Goal: Task Accomplishment & Management: Complete application form

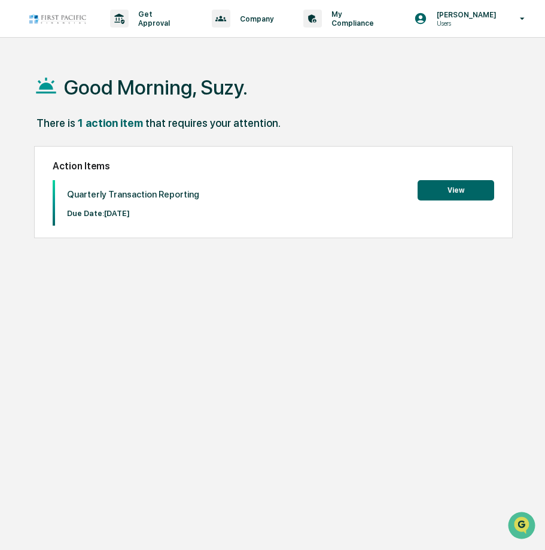
click at [452, 189] on button "View" at bounding box center [456, 190] width 77 height 20
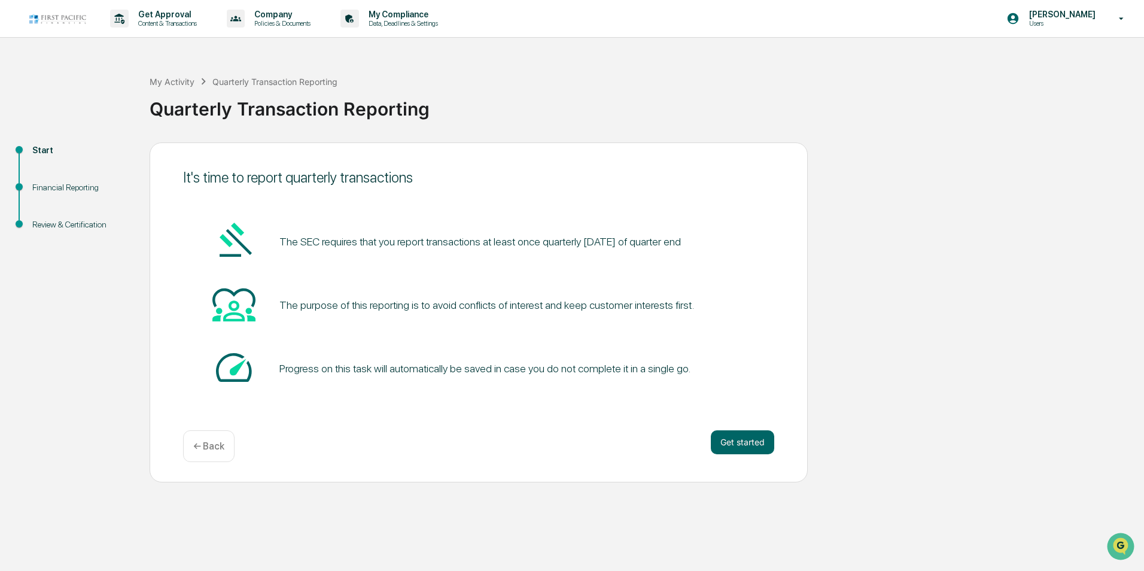
click at [65, 187] on div "Financial Reporting" at bounding box center [81, 187] width 98 height 13
click at [545, 448] on button "Get started" at bounding box center [742, 442] width 63 height 24
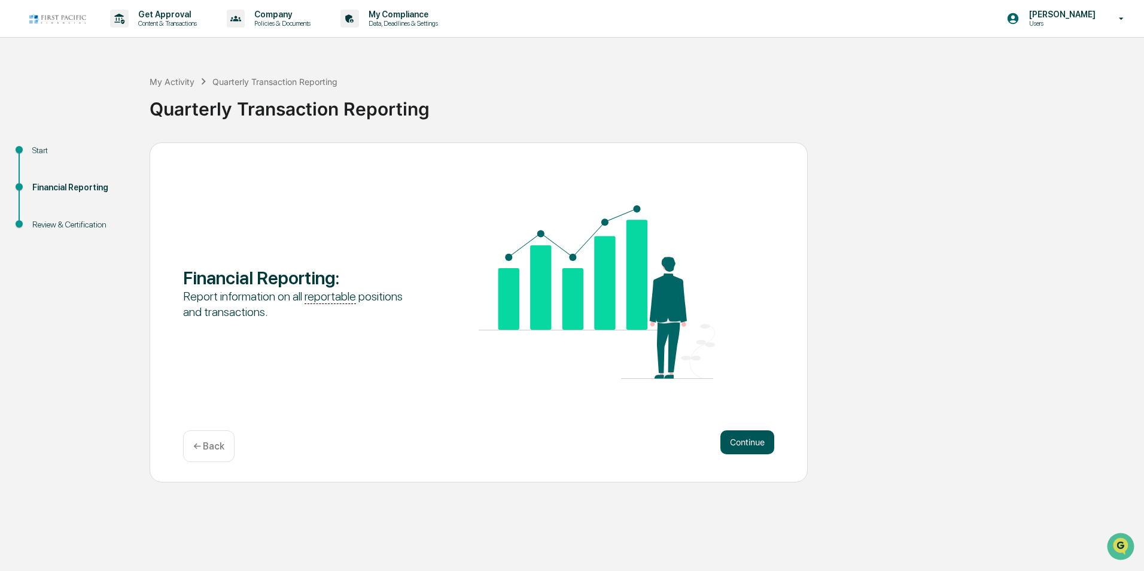
click at [545, 446] on button "Continue" at bounding box center [748, 442] width 54 height 24
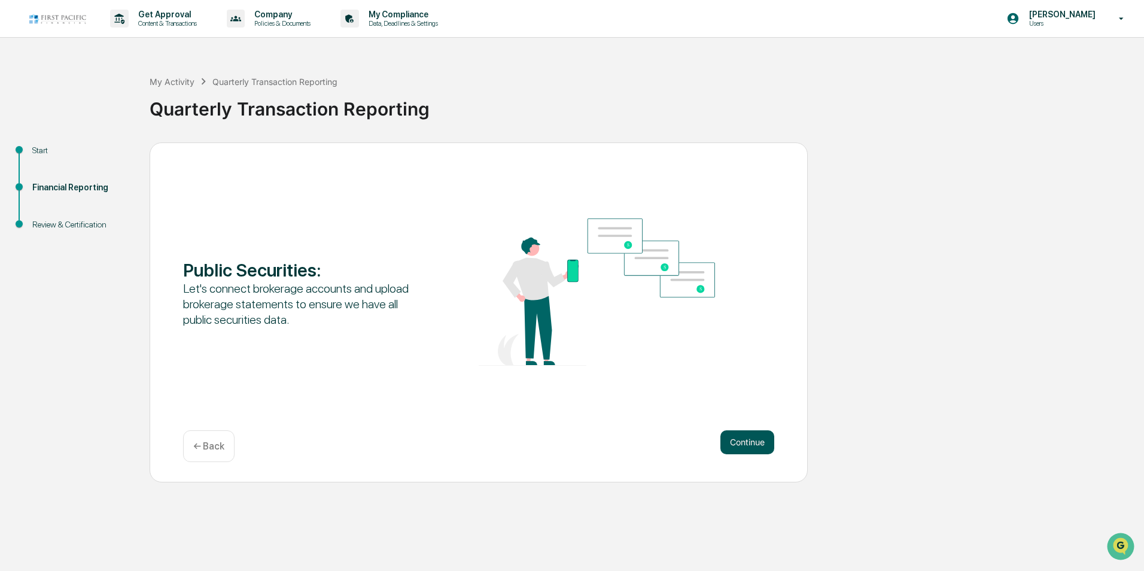
click at [545, 448] on button "Continue" at bounding box center [748, 442] width 54 height 24
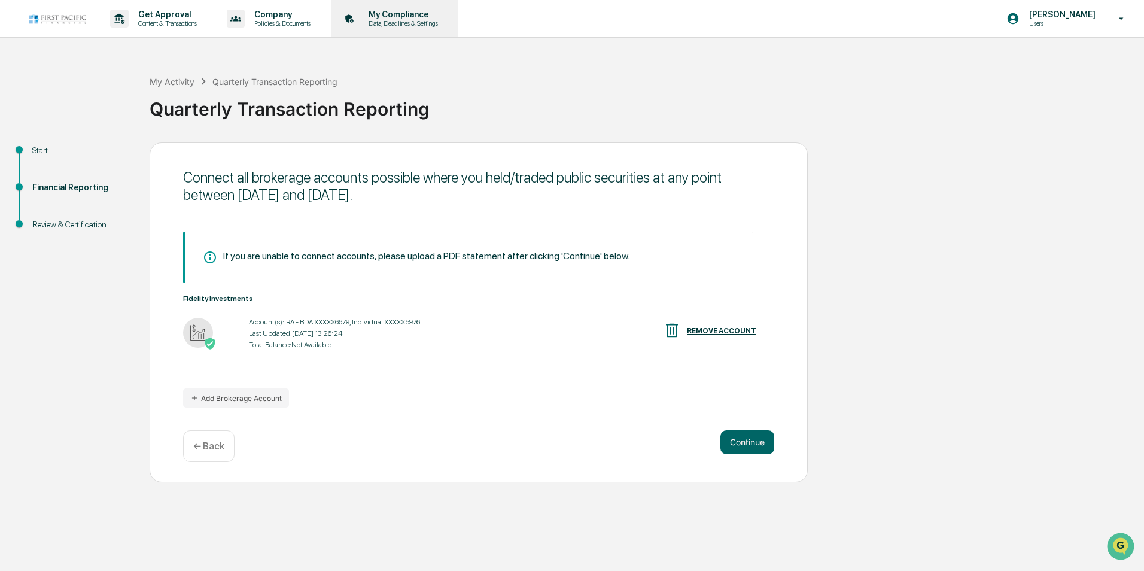
click at [411, 14] on p "My Compliance" at bounding box center [401, 15] width 85 height 10
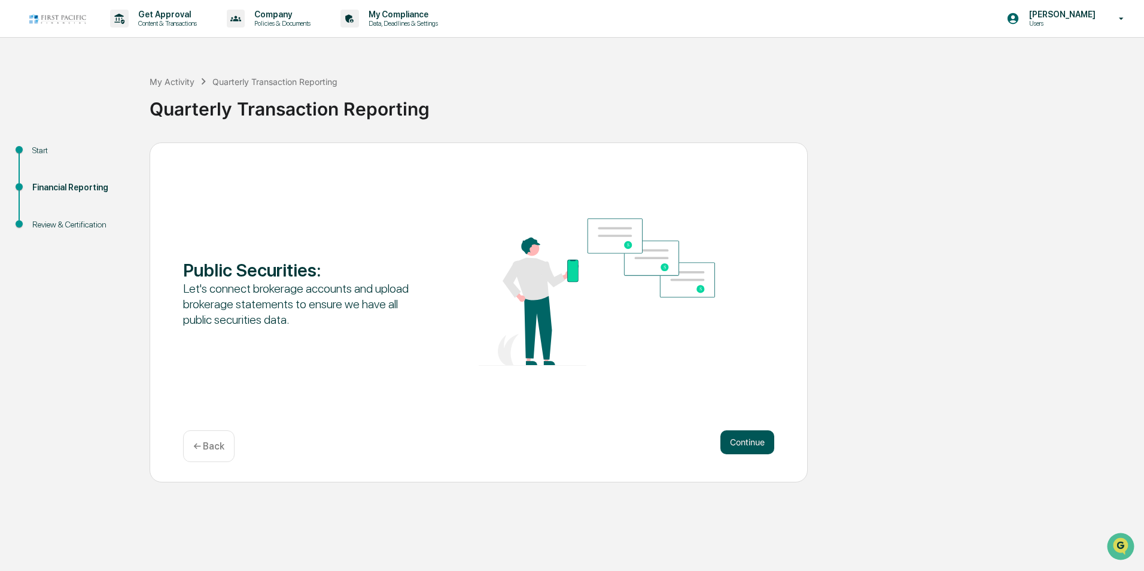
click at [545, 449] on button "Continue" at bounding box center [748, 442] width 54 height 24
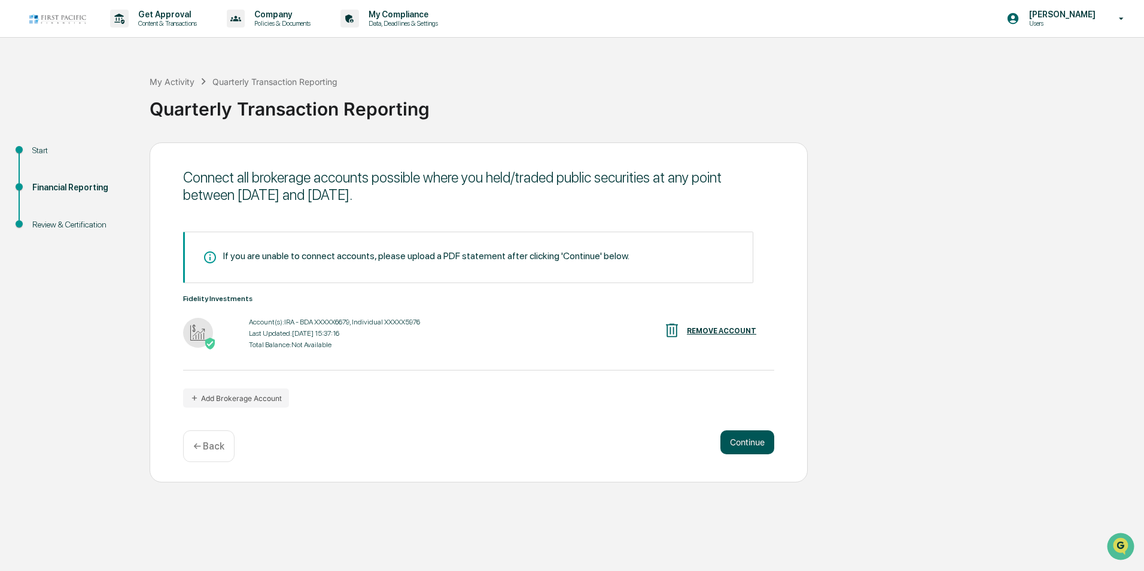
click at [545, 443] on button "Continue" at bounding box center [748, 442] width 54 height 24
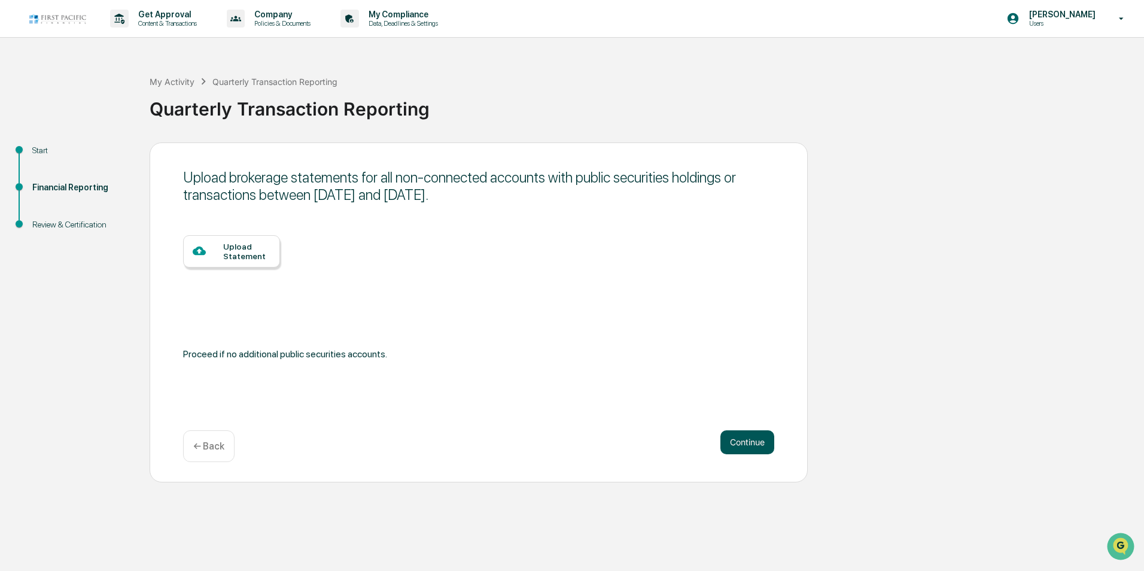
click at [545, 443] on button "Continue" at bounding box center [748, 442] width 54 height 24
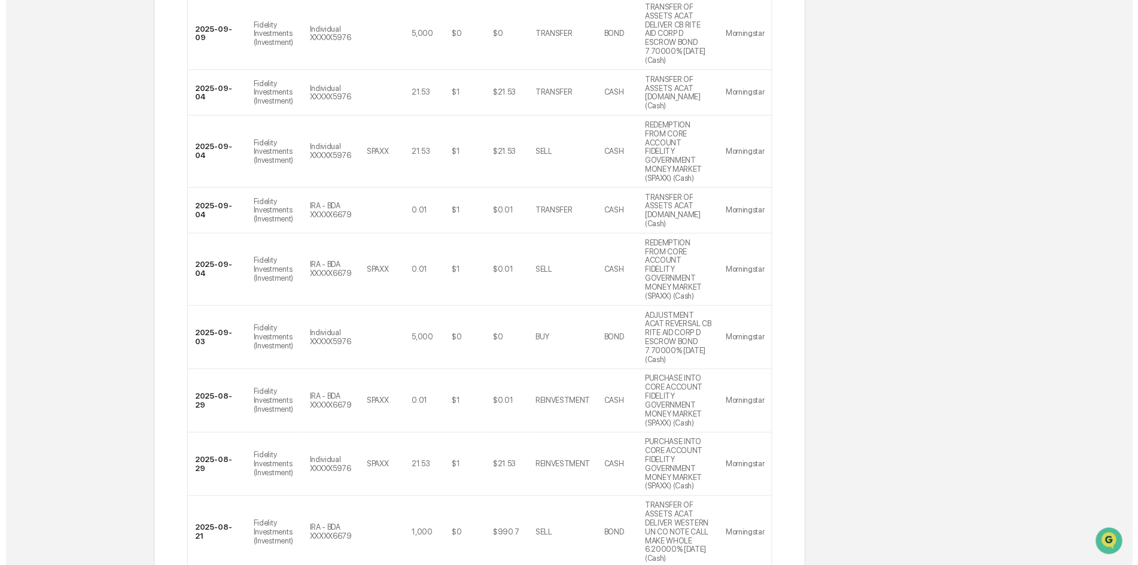
scroll to position [353, 0]
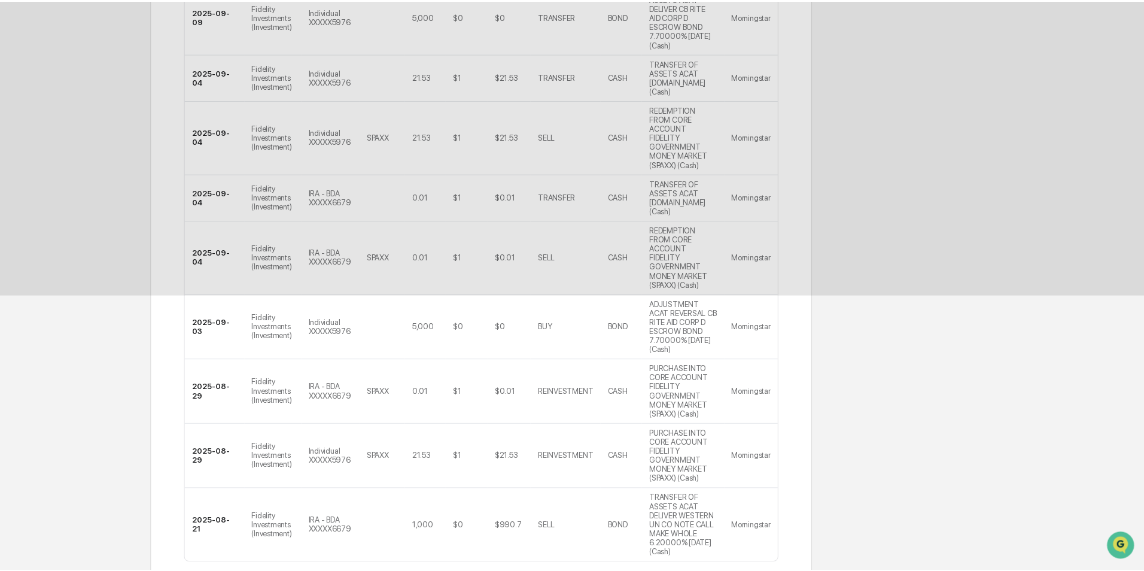
scroll to position [0, 0]
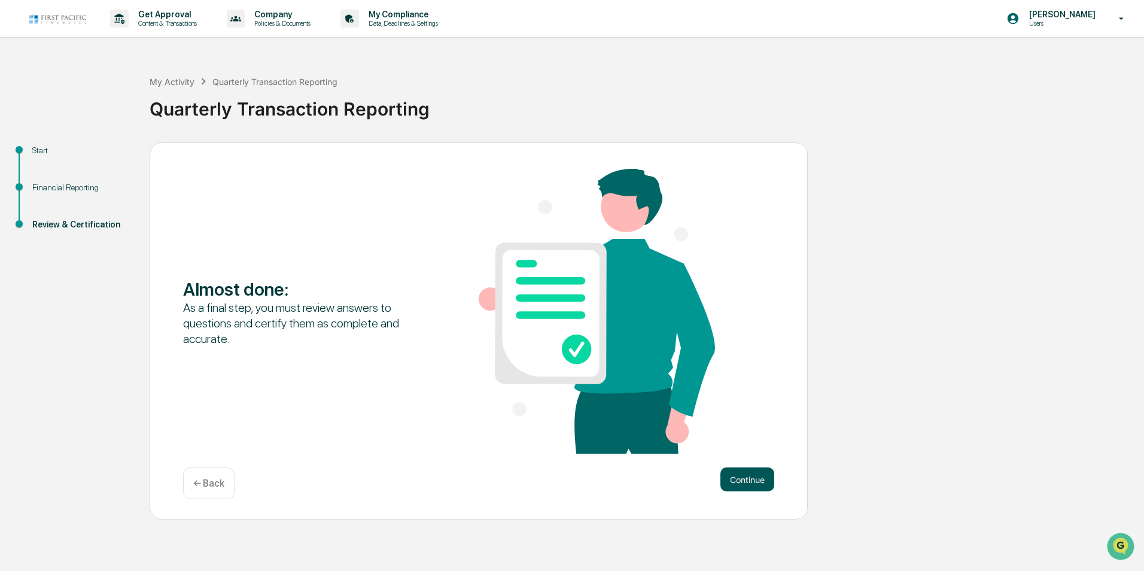
click at [545, 481] on button "Continue" at bounding box center [748, 479] width 54 height 24
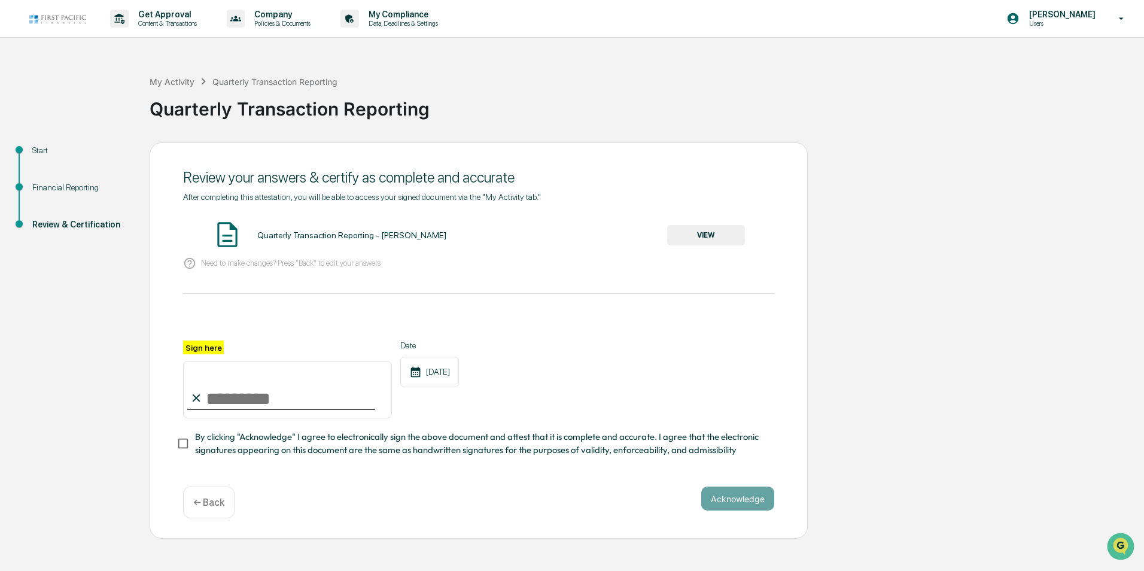
click at [248, 344] on div "Sign here" at bounding box center [287, 380] width 209 height 78
click at [545, 238] on button "VIEW" at bounding box center [706, 235] width 78 height 20
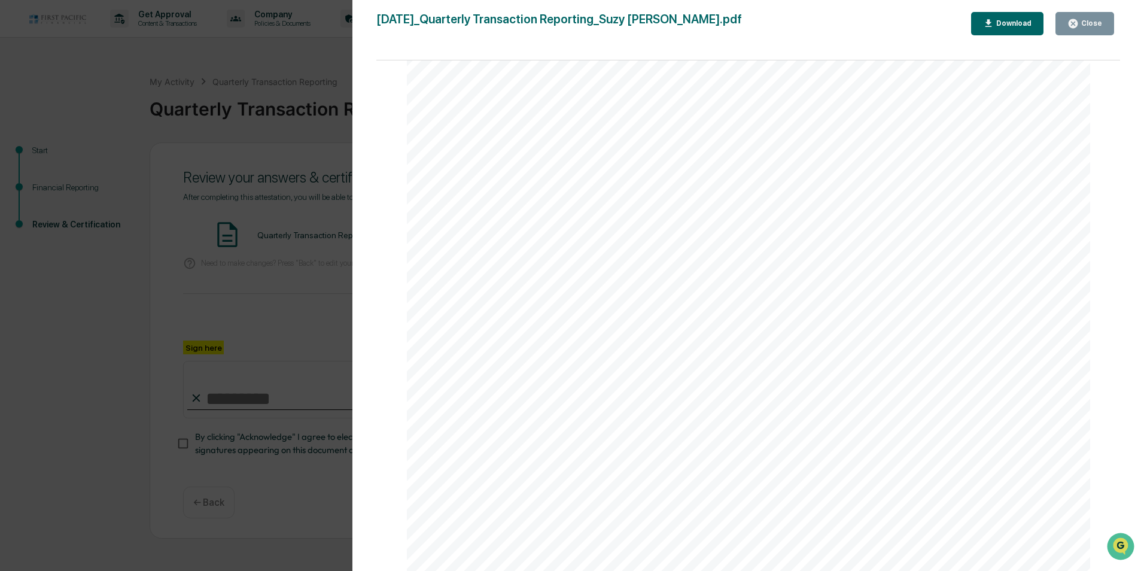
scroll to position [5517, 0]
click at [545, 23] on icon "button" at bounding box center [1073, 23] width 9 height 9
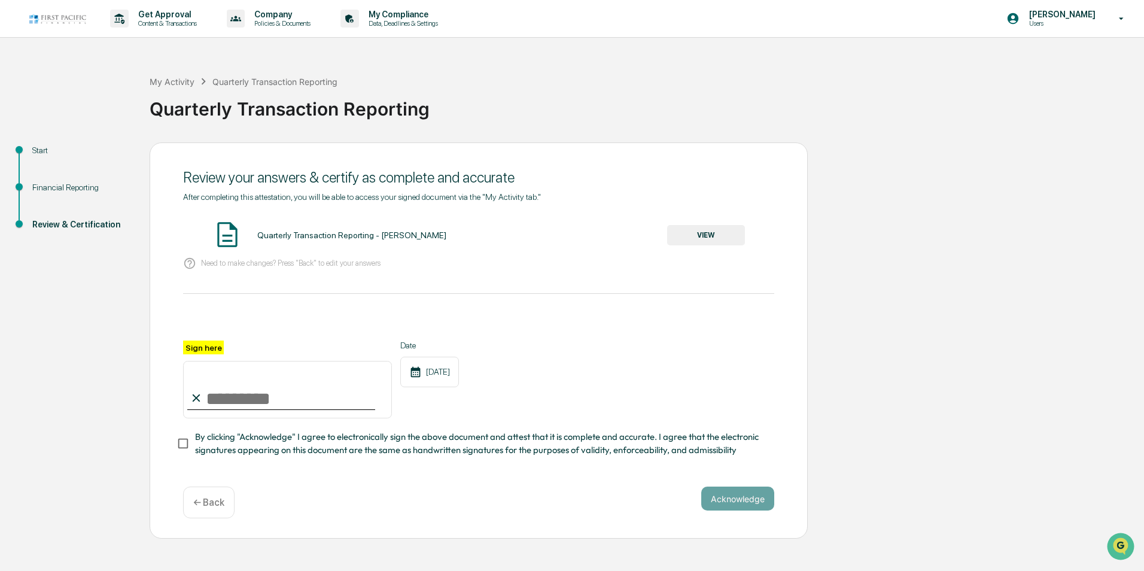
click at [230, 347] on div "Sign here" at bounding box center [287, 380] width 209 height 78
click at [228, 395] on input "Sign here" at bounding box center [287, 389] width 209 height 57
click at [259, 393] on input "Sign here" at bounding box center [287, 389] width 209 height 57
type input "**********"
click at [545, 505] on button "Acknowledge" at bounding box center [737, 499] width 73 height 24
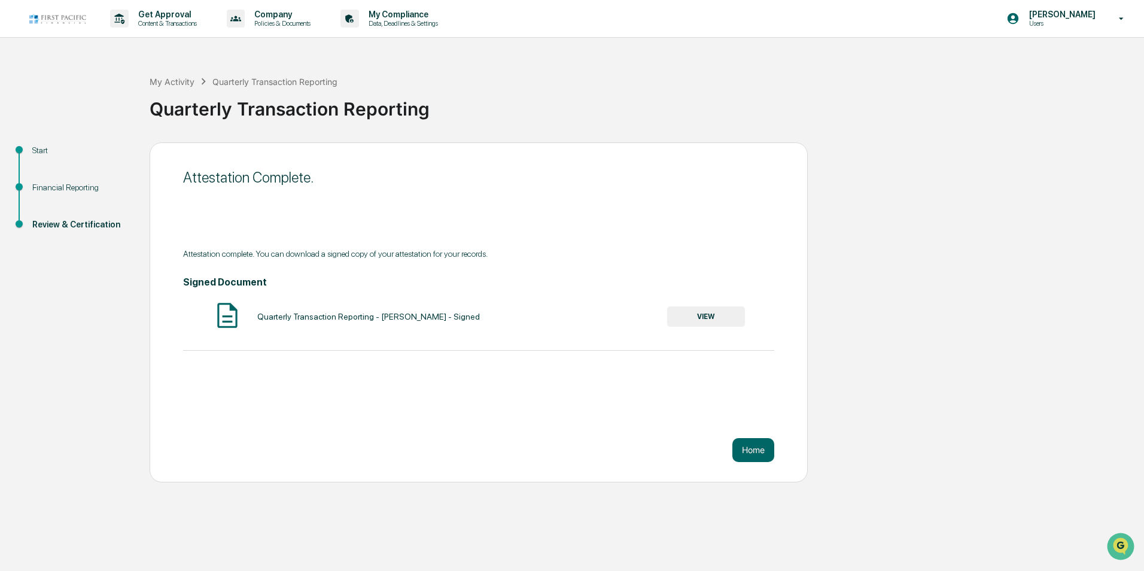
click at [545, 320] on button "VIEW" at bounding box center [706, 316] width 78 height 20
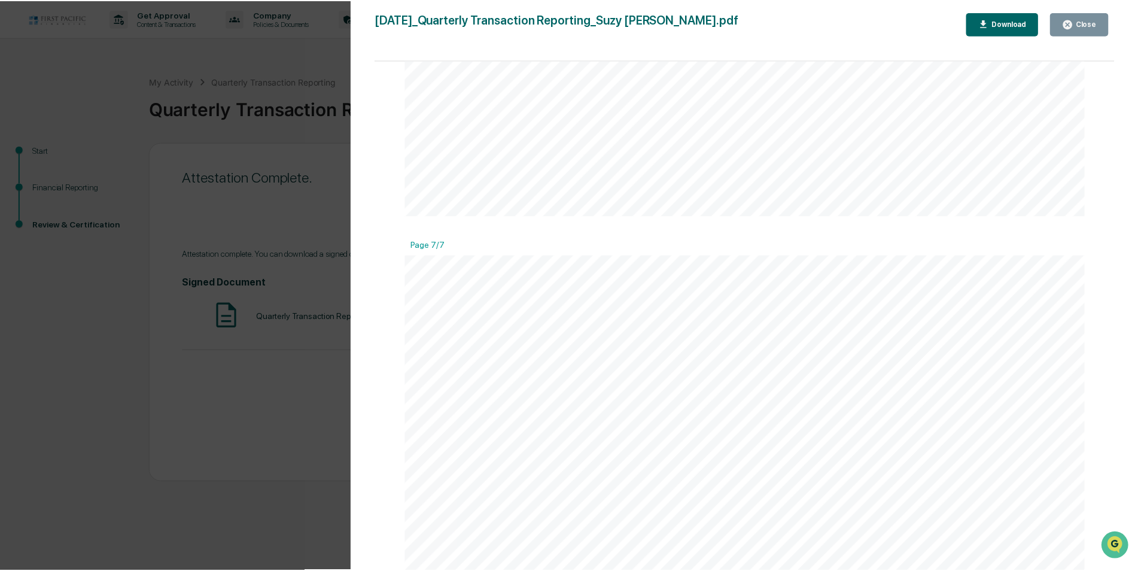
scroll to position [5843, 0]
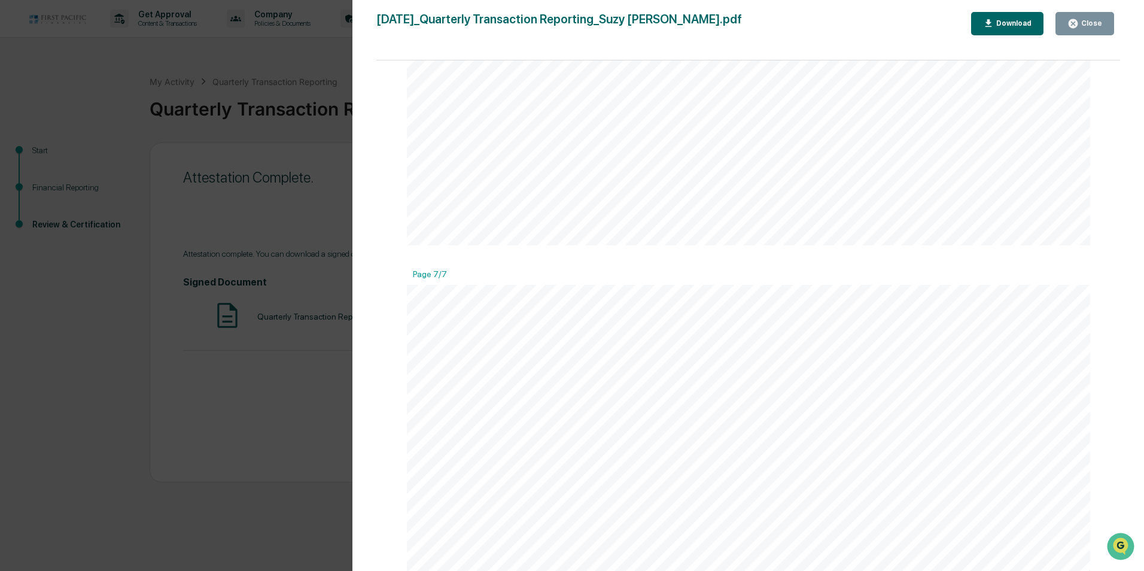
click at [545, 26] on div "Close" at bounding box center [1090, 23] width 23 height 8
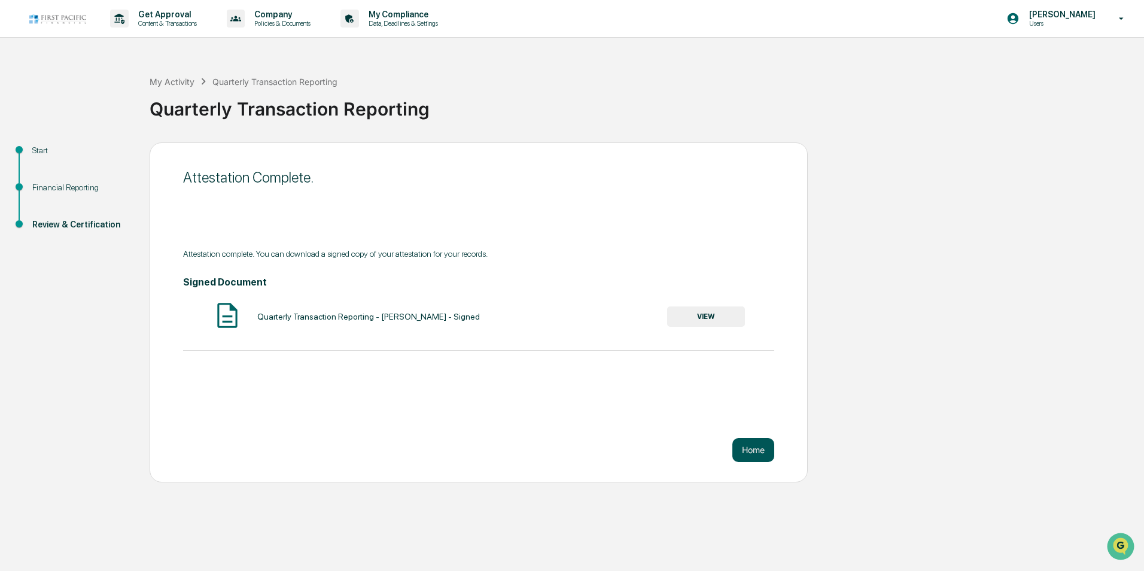
click at [545, 449] on button "Home" at bounding box center [754, 450] width 42 height 24
